Goal: Task Accomplishment & Management: Use online tool/utility

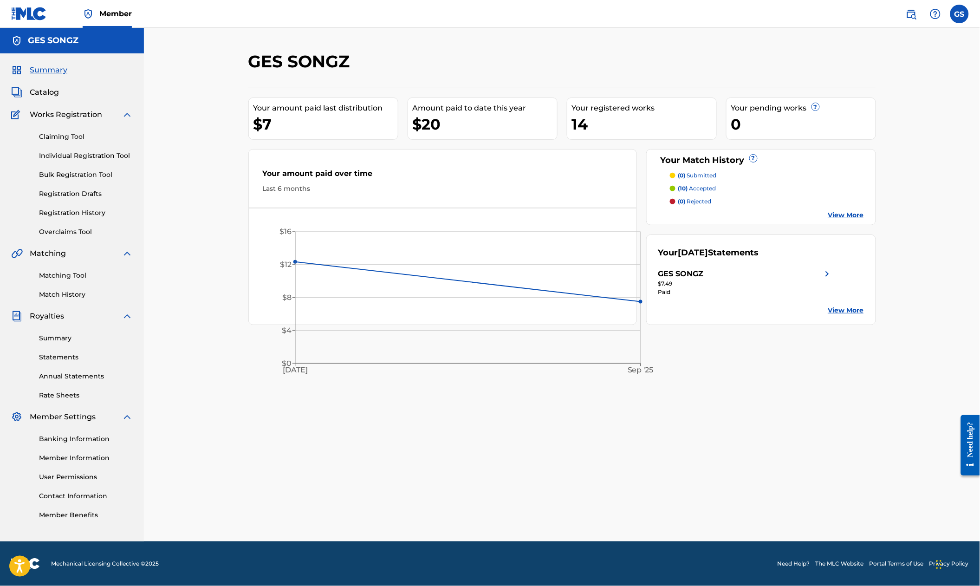
click at [75, 292] on div "Matching Tool Match History" at bounding box center [72, 279] width 122 height 40
click at [65, 299] on link "Match History" at bounding box center [86, 295] width 94 height 10
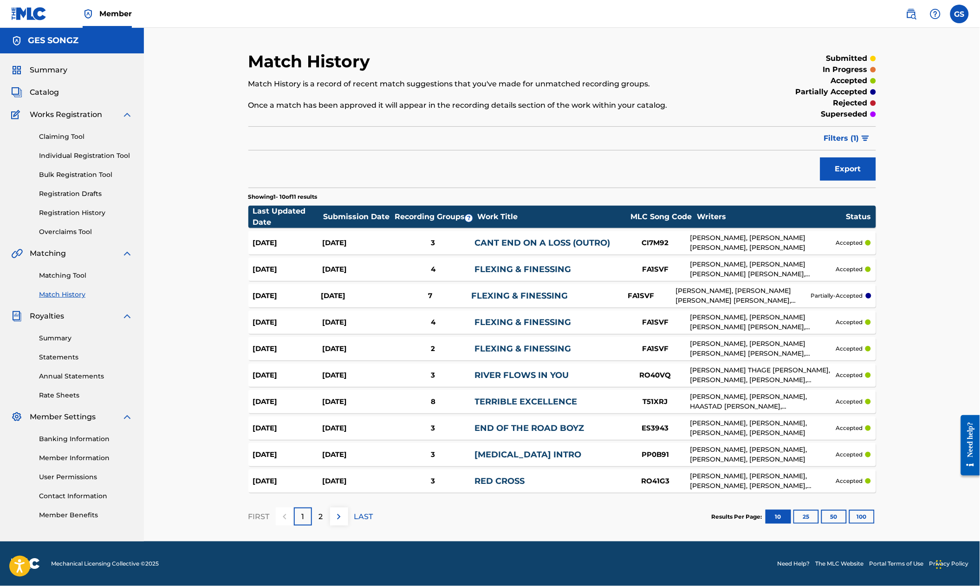
click at [523, 271] on link "FLEXING & FINESSING" at bounding box center [523, 269] width 97 height 10
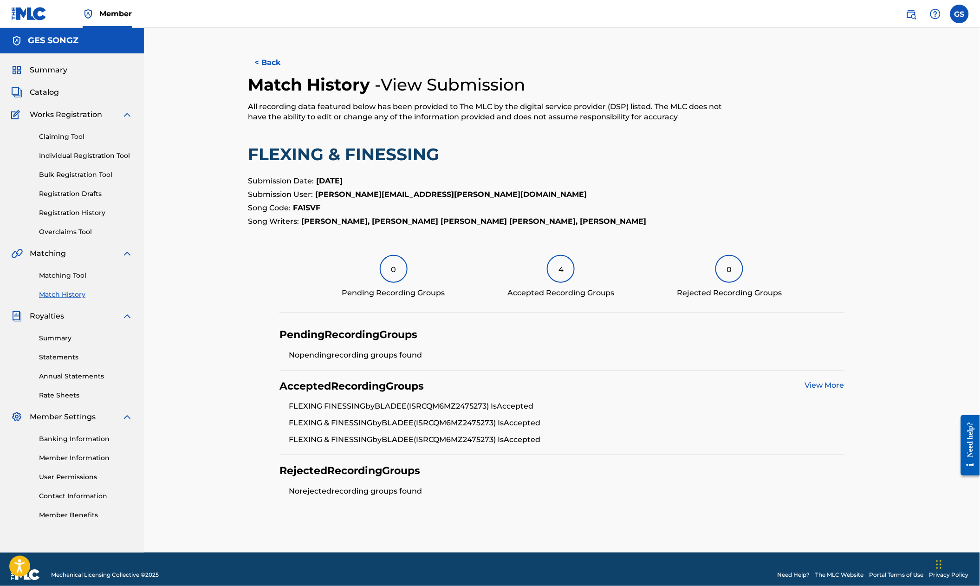
click at [31, 91] on div "Summary Catalog Works Registration Claiming Tool Individual Registration Tool B…" at bounding box center [72, 292] width 144 height 478
click at [32, 95] on span "Catalog" at bounding box center [44, 92] width 29 height 11
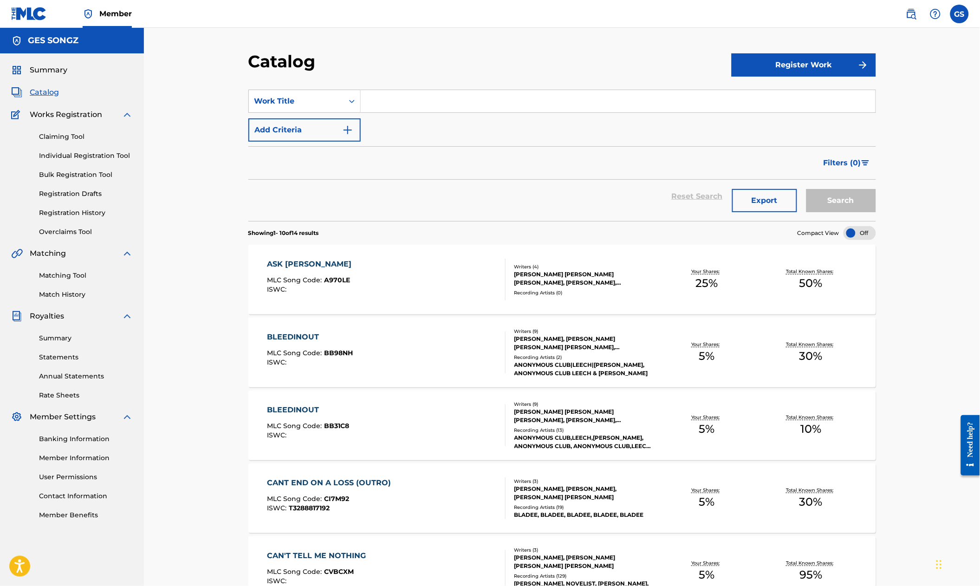
click at [290, 270] on div "ASK [PERSON_NAME]" at bounding box center [311, 264] width 89 height 11
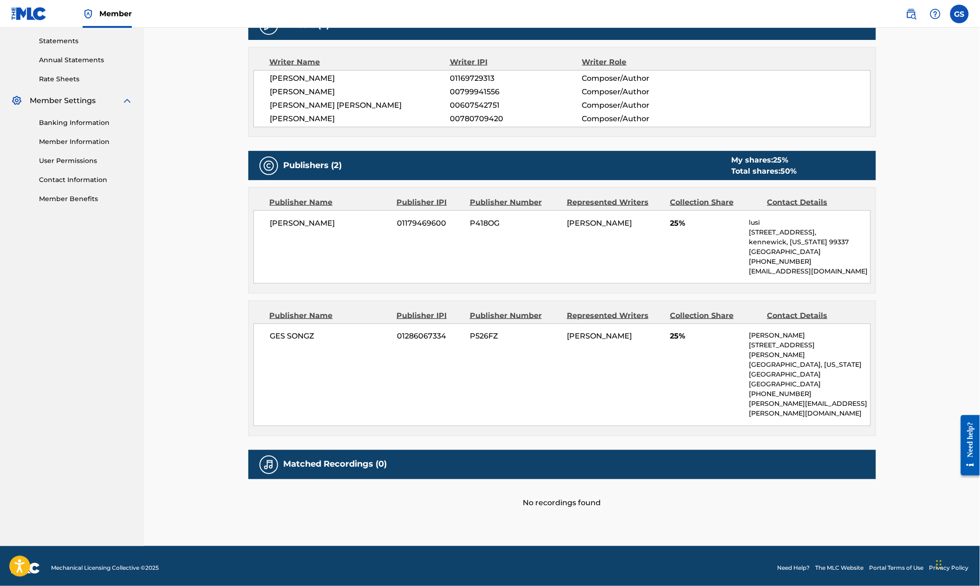
scroll to position [316, 0]
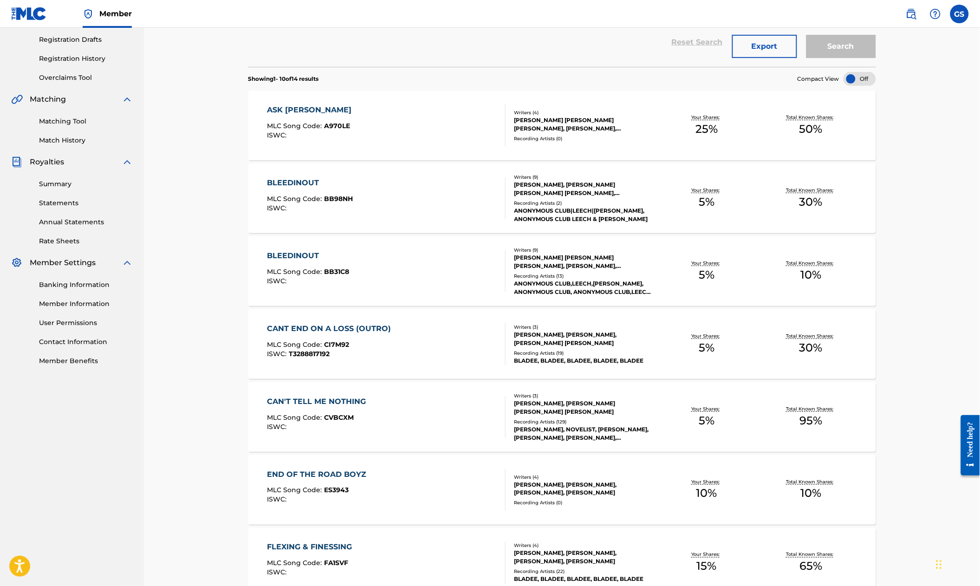
scroll to position [173, 0]
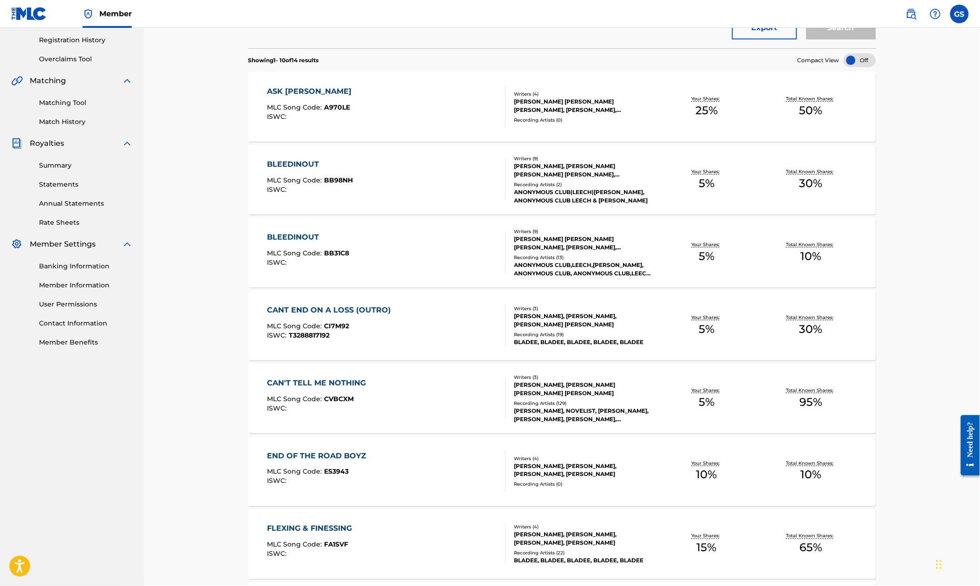
click at [307, 316] on div "CANT END ON A LOSS (OUTRO)" at bounding box center [331, 310] width 129 height 11
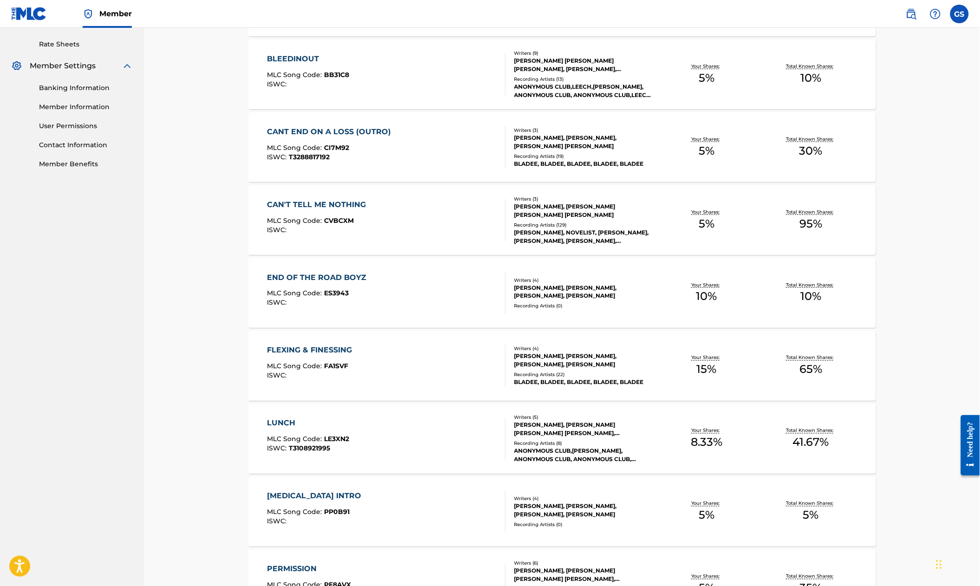
scroll to position [416, 0]
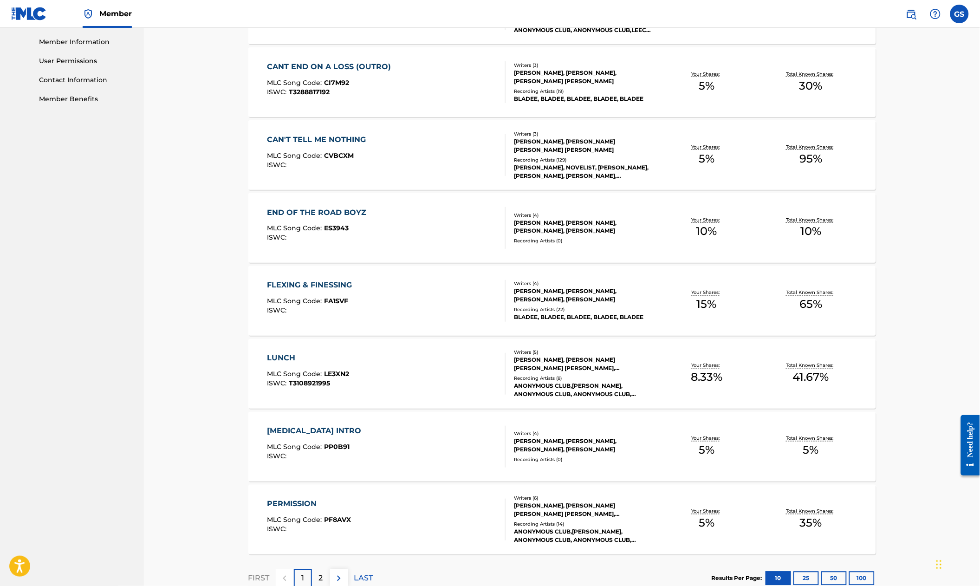
click at [327, 218] on div "END OF THE ROAD BOYZ" at bounding box center [319, 212] width 104 height 11
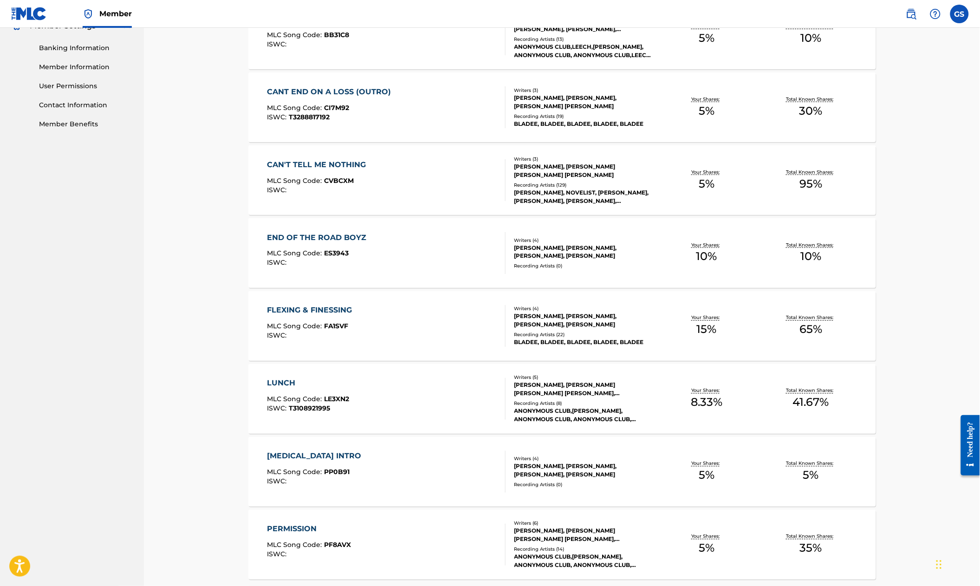
scroll to position [482, 0]
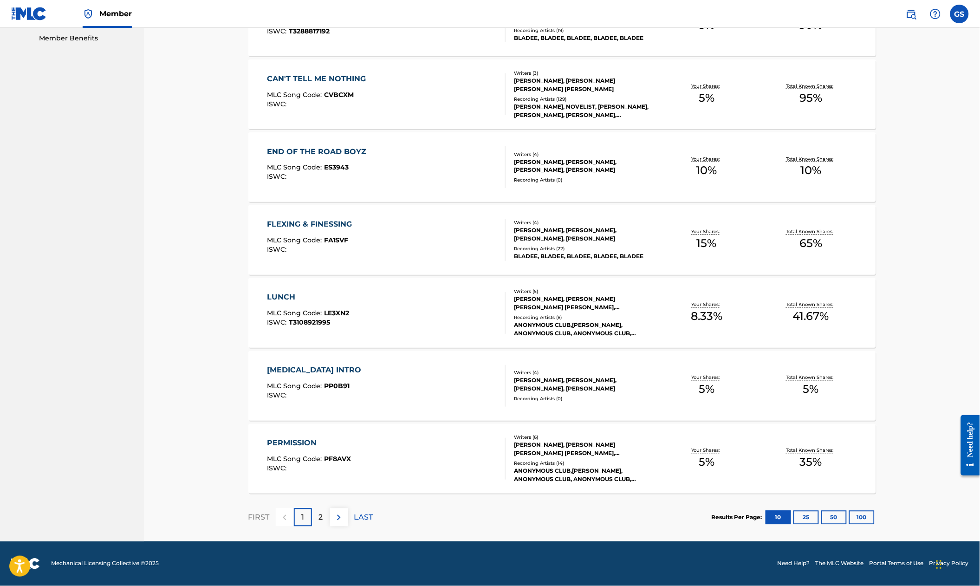
click at [354, 399] on div "PARANOIA INTRO MLC Song Code : PP0B91 ISWC :" at bounding box center [386, 386] width 239 height 42
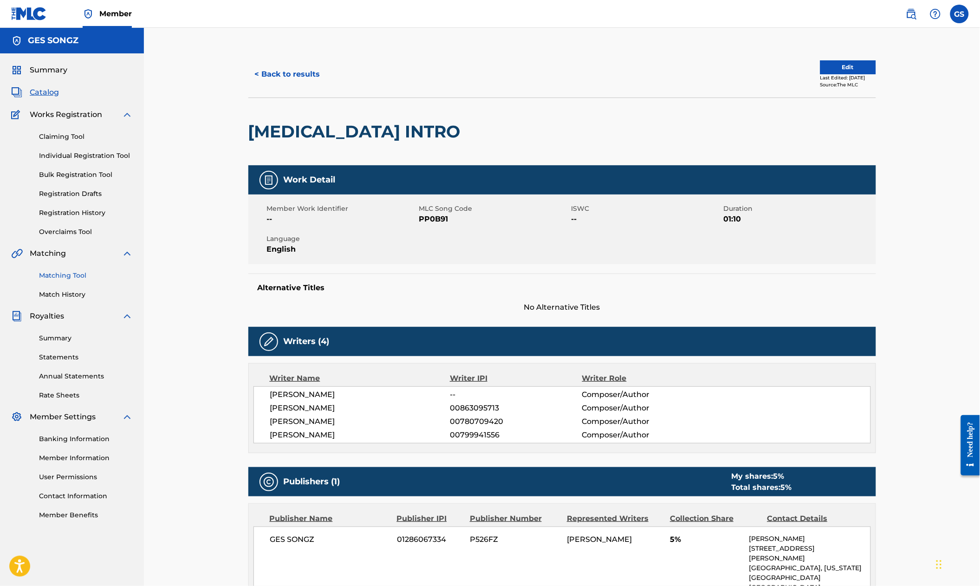
click at [64, 280] on link "Matching Tool" at bounding box center [86, 276] width 94 height 10
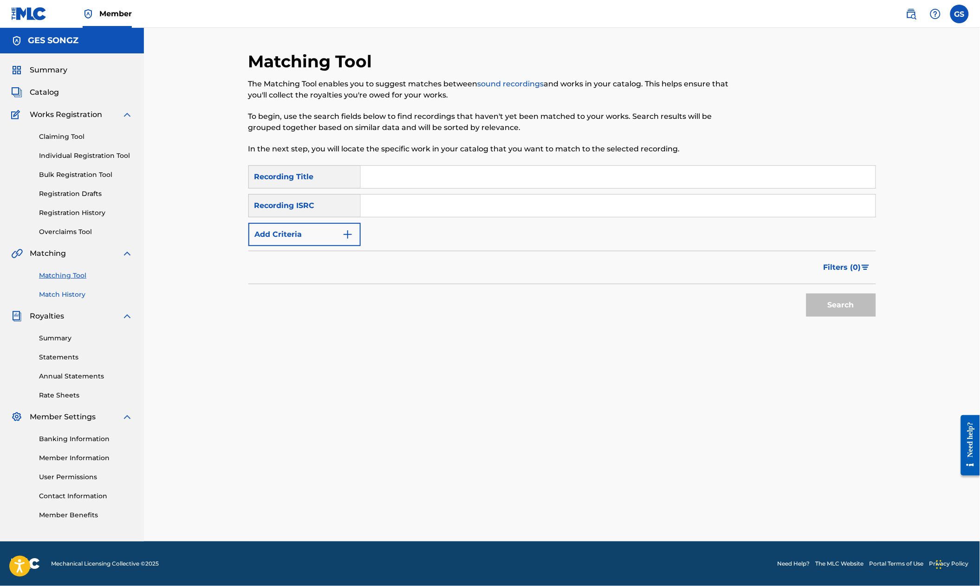
click at [65, 299] on link "Match History" at bounding box center [86, 295] width 94 height 10
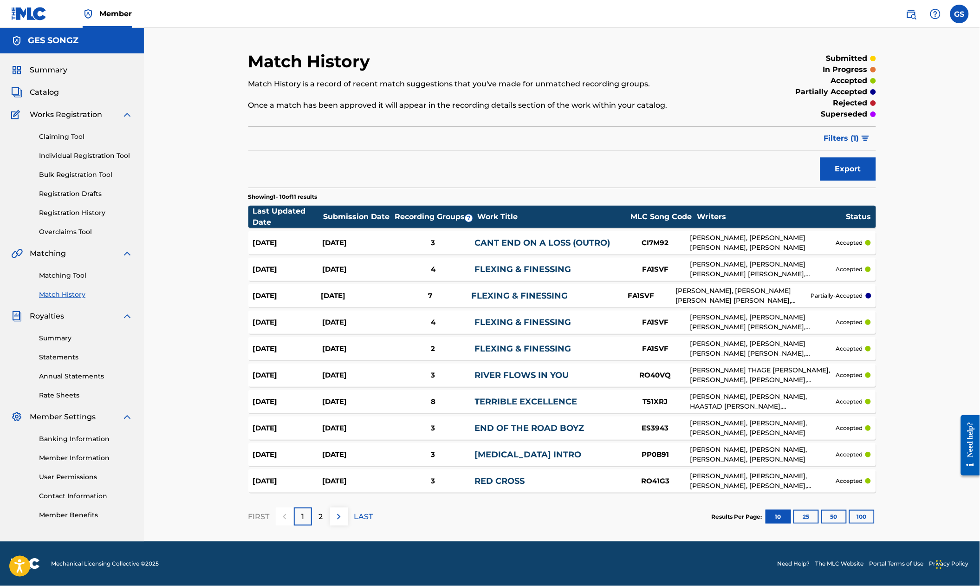
scroll to position [19, 0]
click at [683, 443] on div "Sep 10, 2025 Jul 25, 2025 3 PARANOIA INTRO PP0B91 BENJAMIN REICHWALD, GABRIEL E…" at bounding box center [562, 454] width 628 height 23
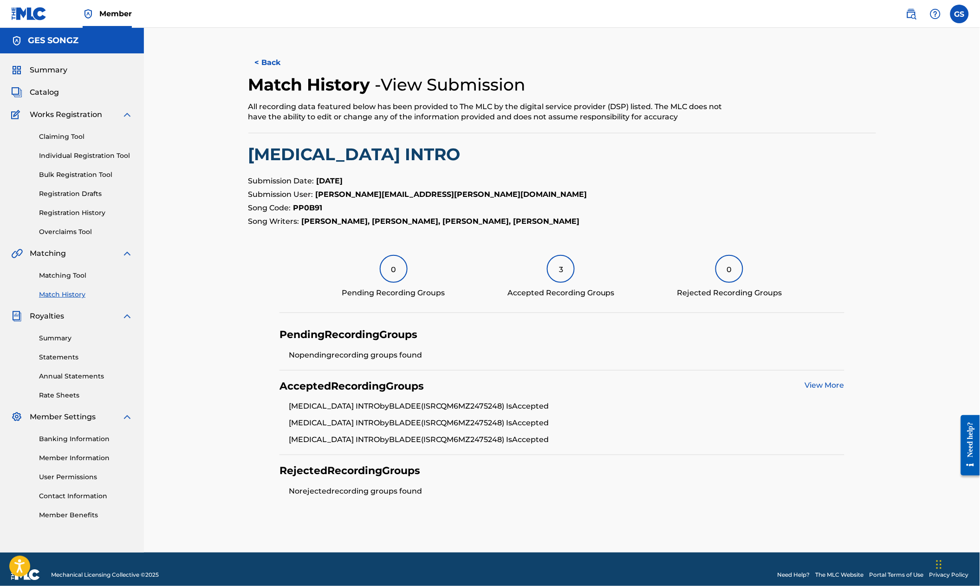
click at [78, 291] on div "Matching Tool Match History" at bounding box center [72, 279] width 122 height 40
click at [77, 280] on link "Matching Tool" at bounding box center [86, 276] width 94 height 10
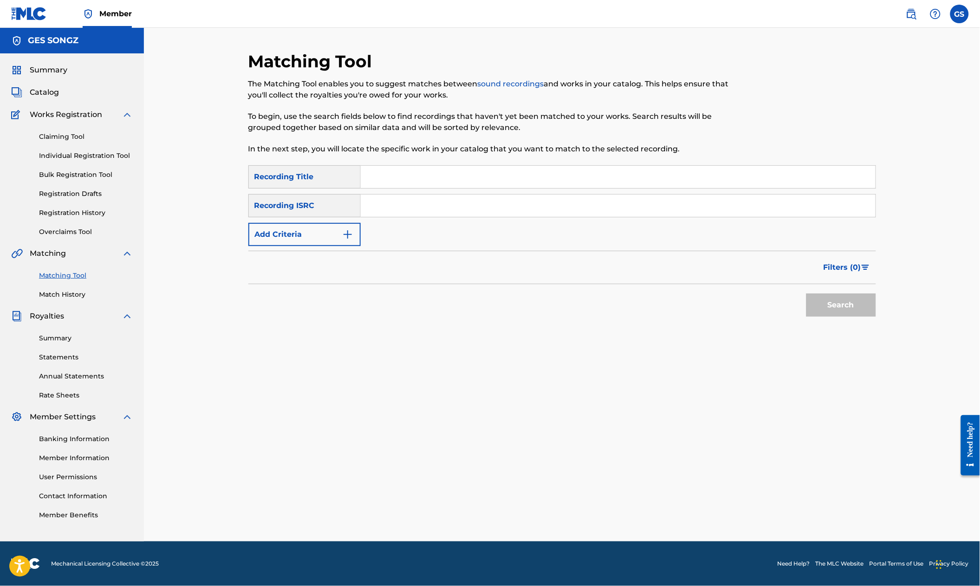
click at [397, 185] on input "Search Form" at bounding box center [618, 177] width 515 height 22
type input "paranoia intro"
click at [289, 246] on button "Add Criteria" at bounding box center [304, 234] width 112 height 23
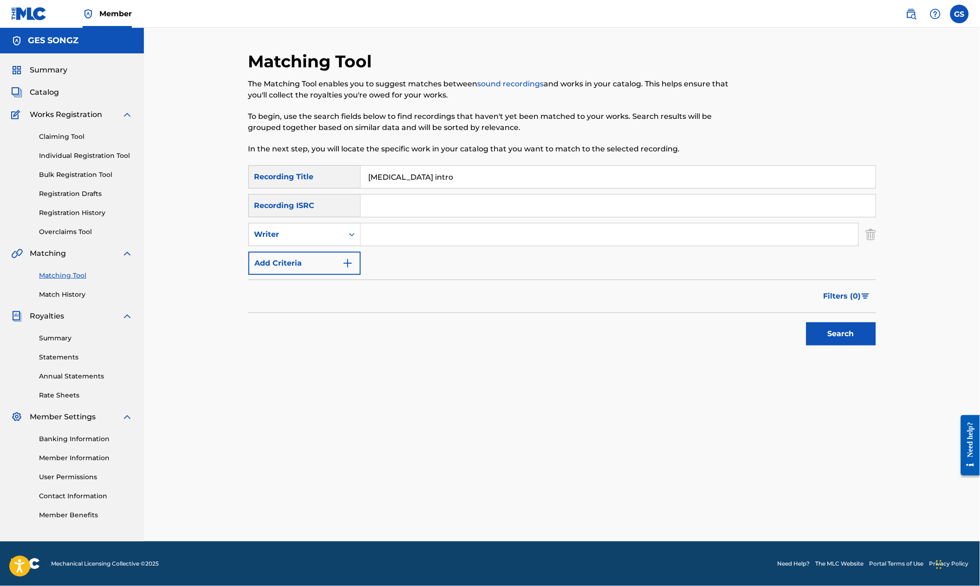
click at [399, 238] on input "Search Form" at bounding box center [610, 234] width 498 height 22
click at [307, 240] on div "Writer" at bounding box center [296, 234] width 84 height 11
click at [294, 265] on div "Recording Artist" at bounding box center [304, 257] width 111 height 23
click at [381, 246] on input "Search Form" at bounding box center [610, 234] width 498 height 22
type input "bladee"
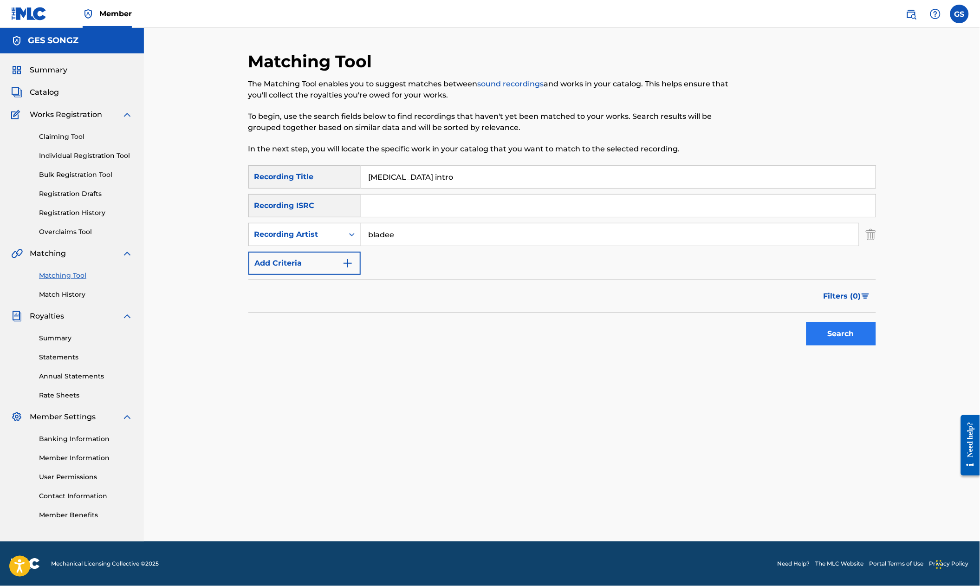
click at [844, 339] on button "Search" at bounding box center [841, 333] width 70 height 23
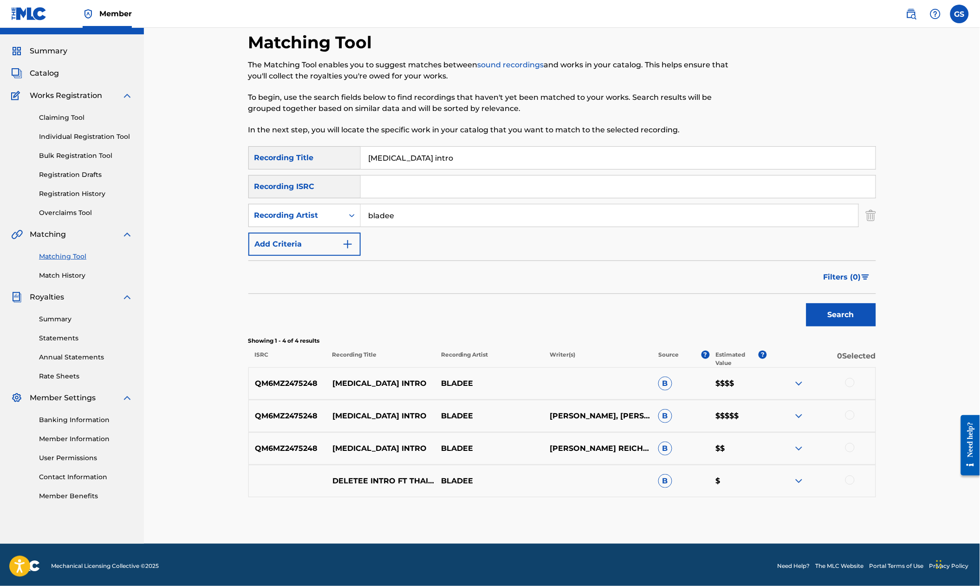
scroll to position [20, 0]
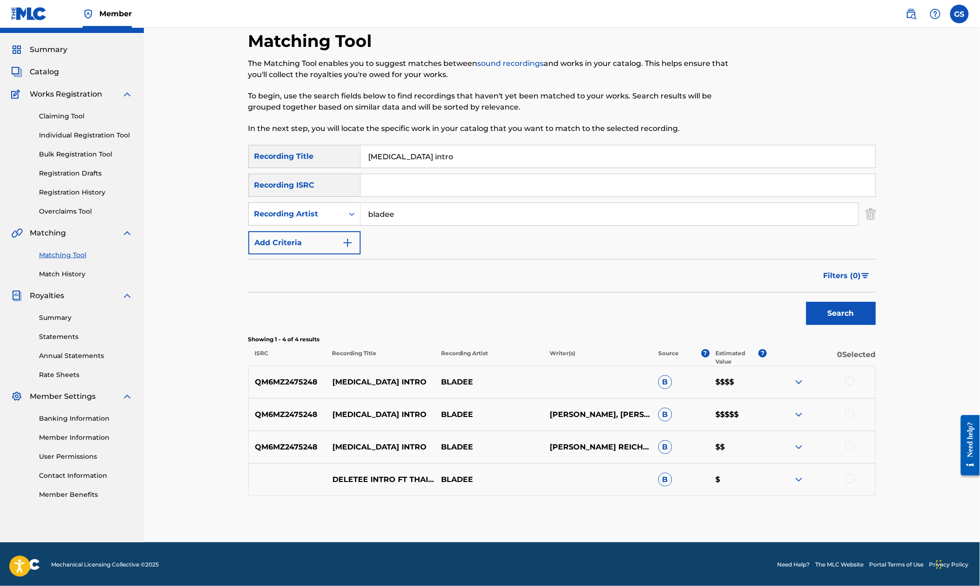
click at [855, 386] on div at bounding box center [849, 380] width 9 height 9
click at [855, 418] on div at bounding box center [849, 413] width 9 height 9
click at [855, 451] on div at bounding box center [849, 445] width 9 height 9
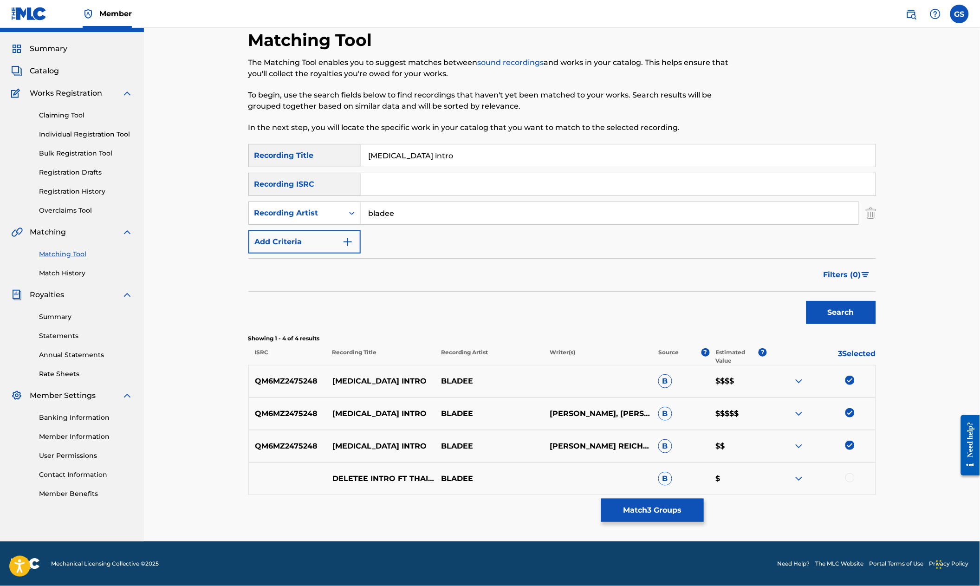
scroll to position [49, 0]
click at [697, 514] on button "Match 3 Groups" at bounding box center [652, 510] width 103 height 23
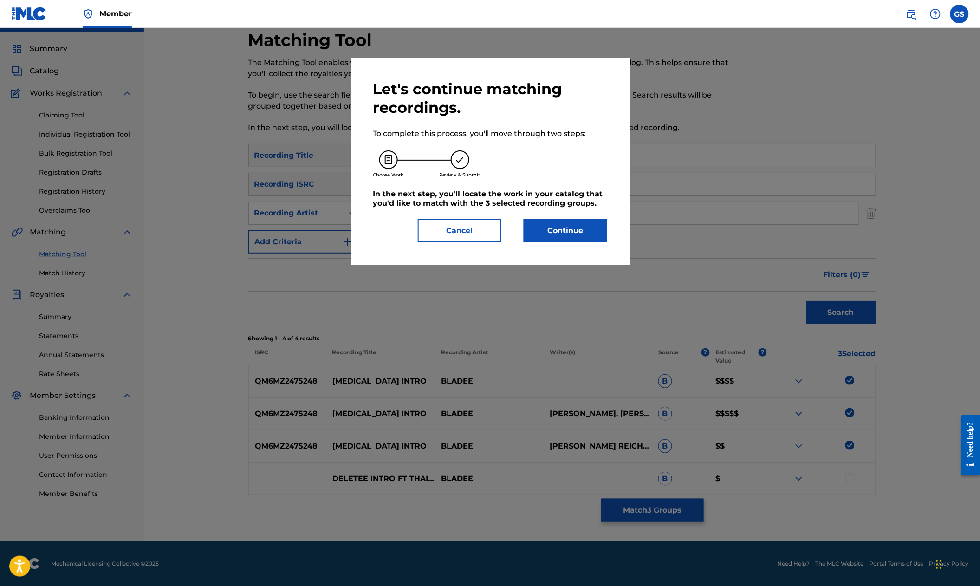
click at [596, 252] on div "Let's continue matching recordings. To complete this process, you'll move throu…" at bounding box center [490, 161] width 279 height 207
click at [587, 242] on button "Continue" at bounding box center [566, 230] width 84 height 23
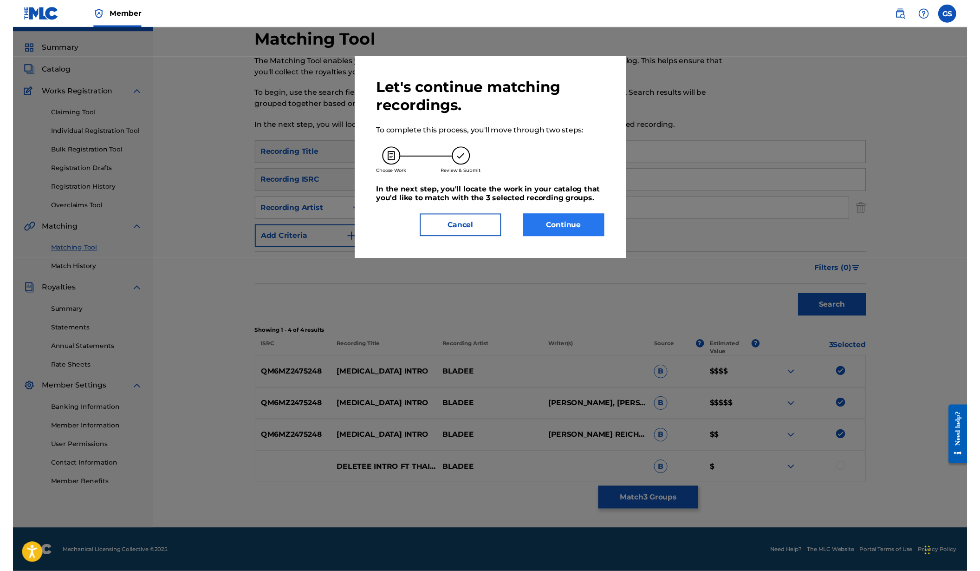
scroll to position [6, 0]
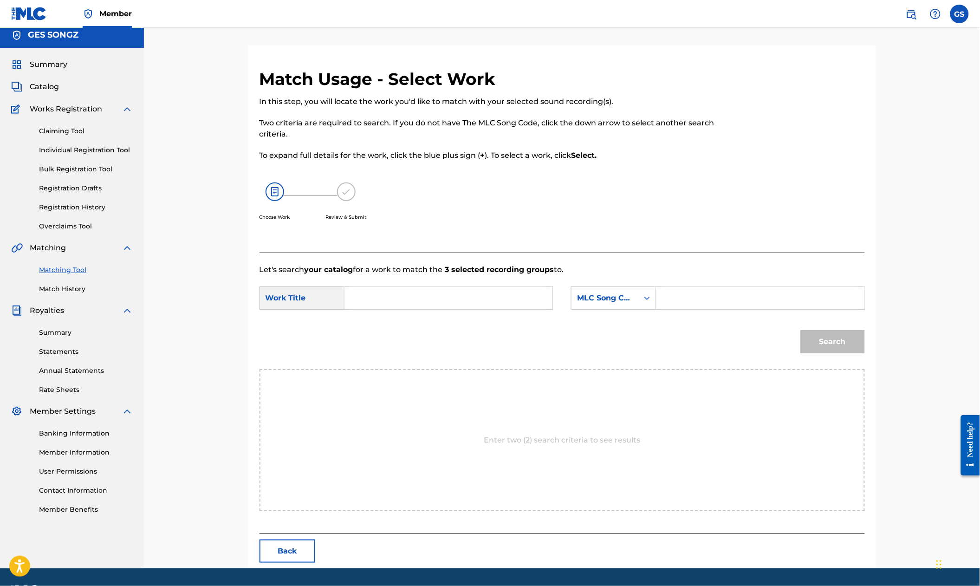
click at [433, 291] on input "Search Form" at bounding box center [448, 298] width 192 height 22
click at [373, 327] on div "para noia intro" at bounding box center [378, 325] width 52 height 28
type input "paranoia intro"
click at [692, 292] on input "Search Form" at bounding box center [760, 298] width 192 height 22
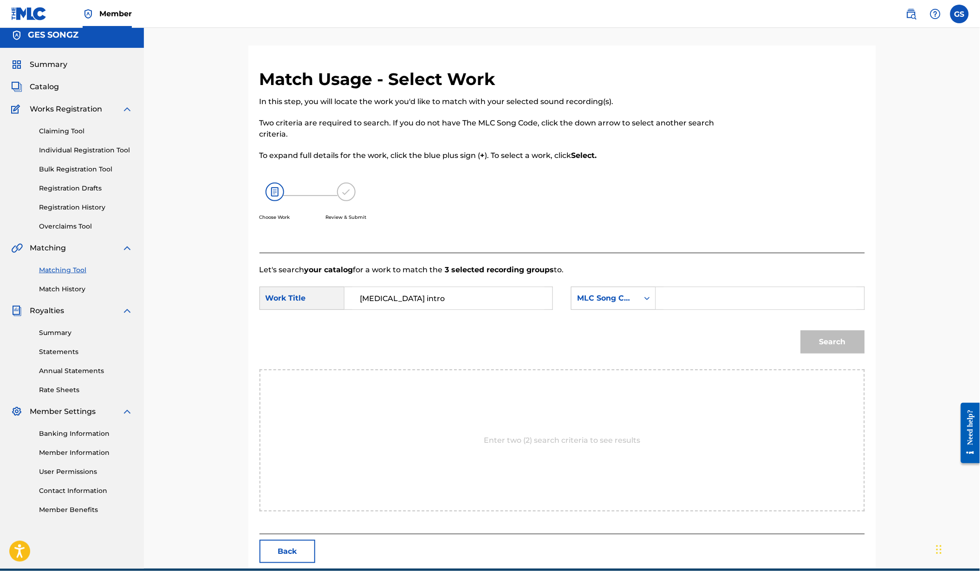
click at [687, 296] on input "Search Form" at bounding box center [760, 298] width 192 height 22
paste input "PP0B91"
type input "PP0B91"
click at [853, 338] on button "Search" at bounding box center [833, 341] width 64 height 23
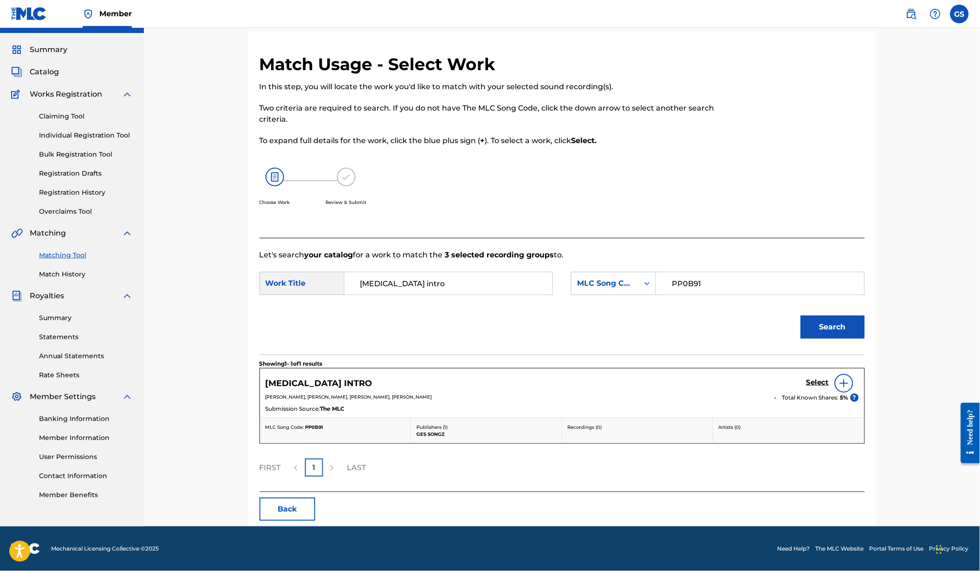
scroll to position [36, 0]
click at [829, 378] on h5 "Select" at bounding box center [817, 382] width 23 height 9
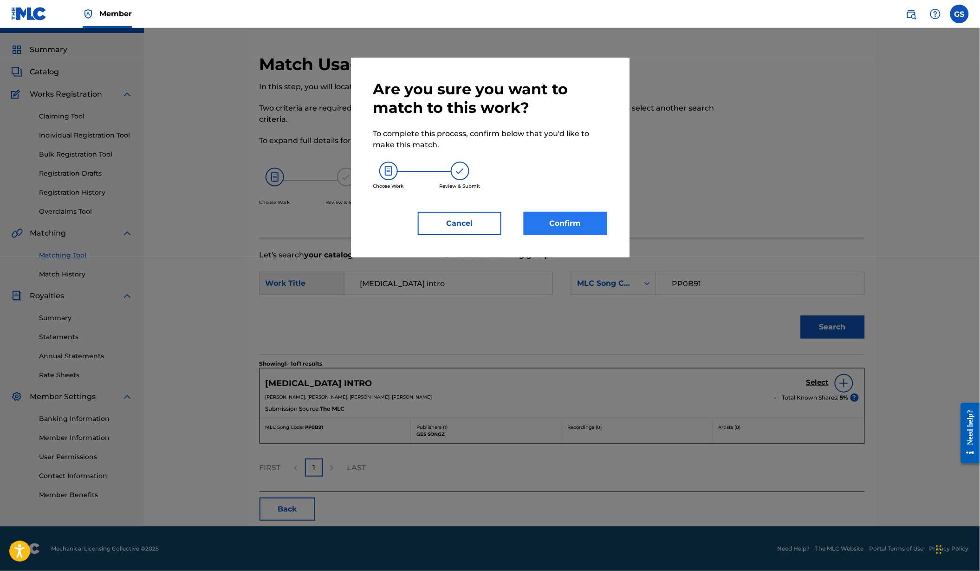
click at [589, 235] on button "Confirm" at bounding box center [566, 223] width 84 height 23
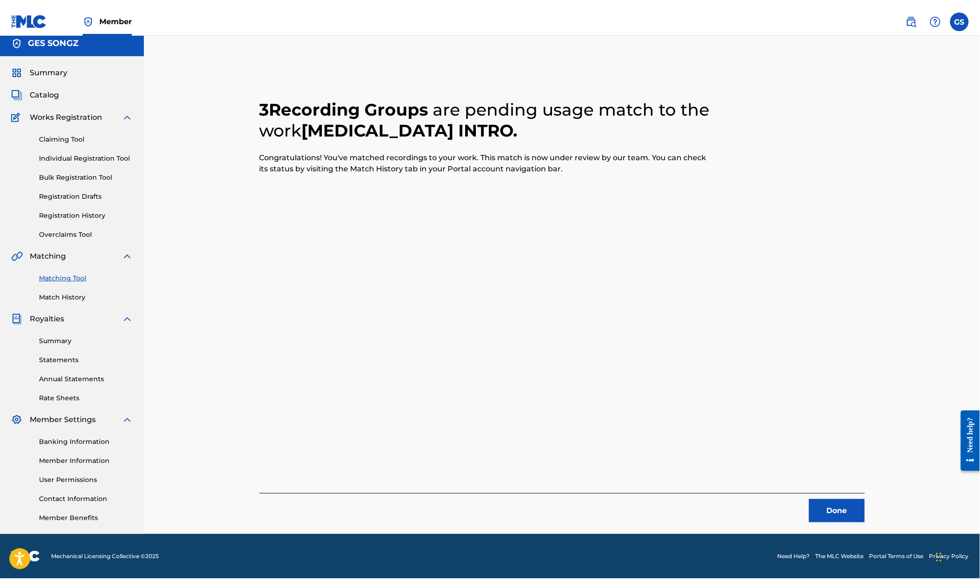
scroll to position [6, 0]
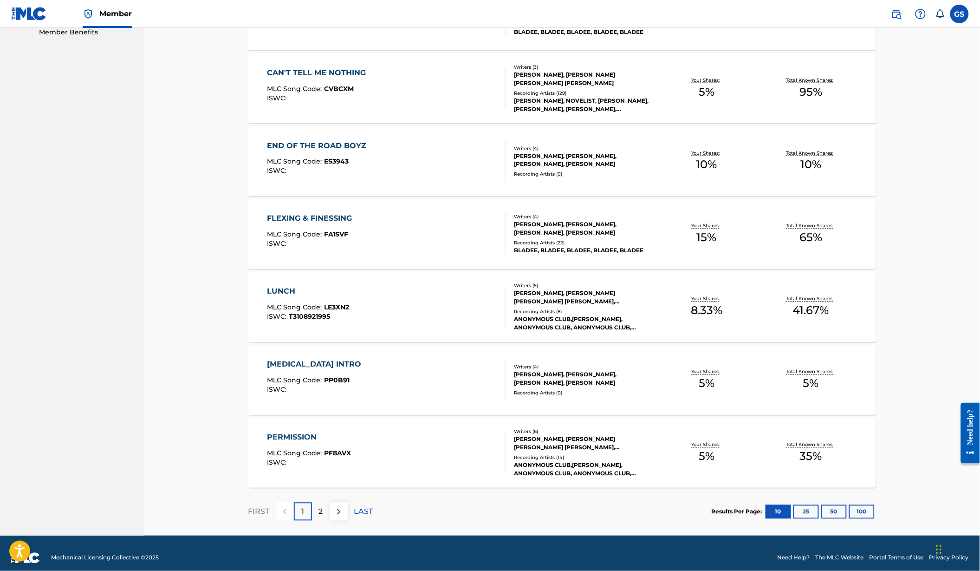
scroll to position [485, 0]
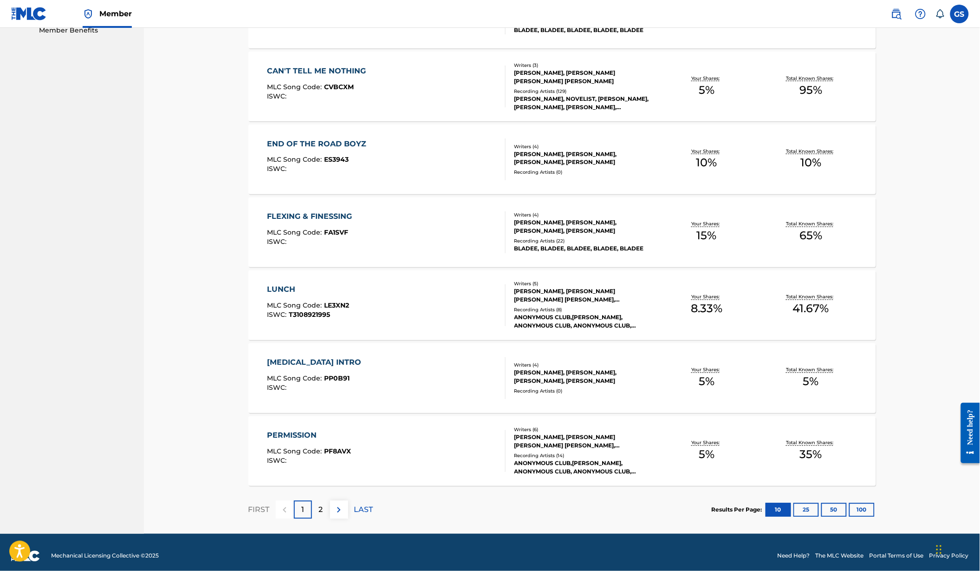
click at [295, 382] on span "MLC Song Code :" at bounding box center [295, 378] width 57 height 8
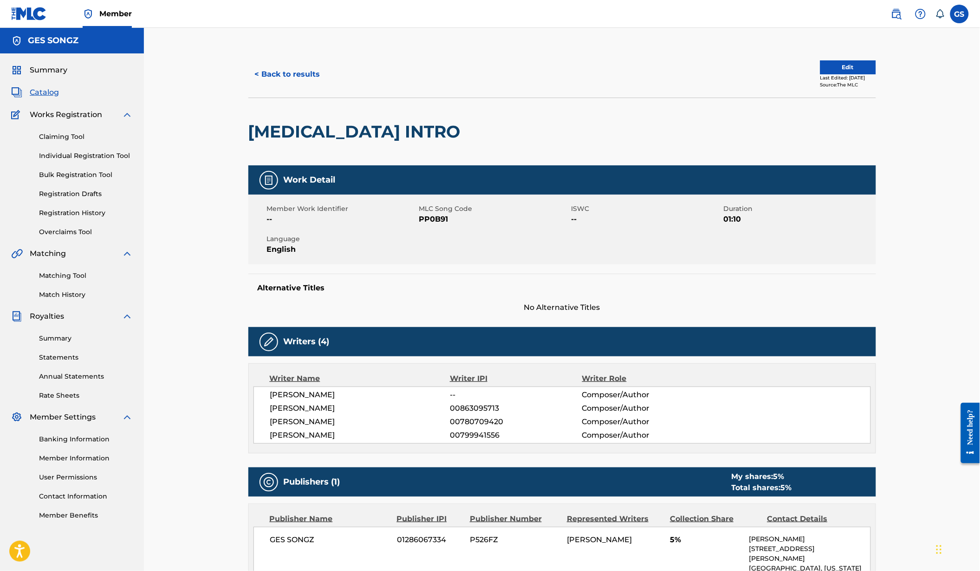
click at [432, 225] on span "PP0B91" at bounding box center [494, 219] width 150 height 11
copy span "PP0B91"
